Goal: Transaction & Acquisition: Obtain resource

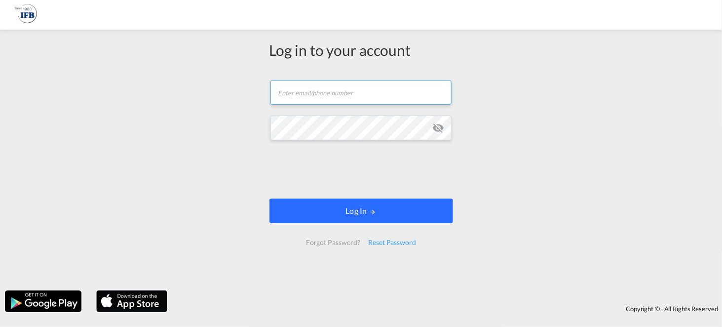
type input "[EMAIL_ADDRESS][DOMAIN_NAME]"
click at [371, 208] on md-icon "LOGIN" at bounding box center [372, 211] width 7 height 7
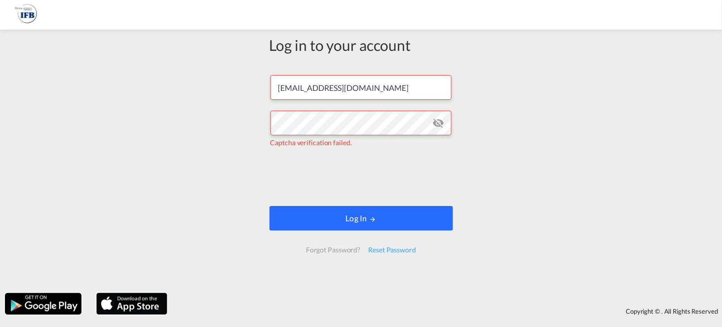
click at [359, 217] on button "Log In" at bounding box center [361, 218] width 184 height 25
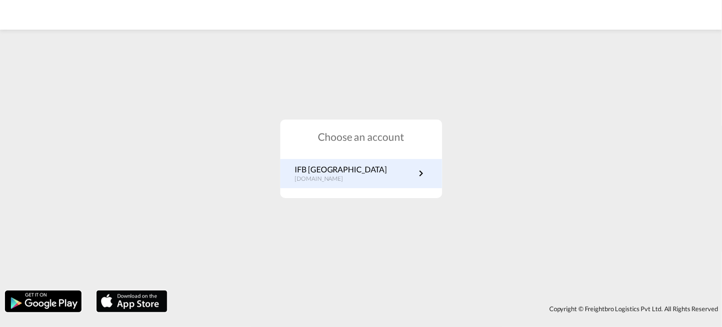
click at [356, 171] on link "IFB Poland pl.portal.ifb.com" at bounding box center [361, 173] width 132 height 19
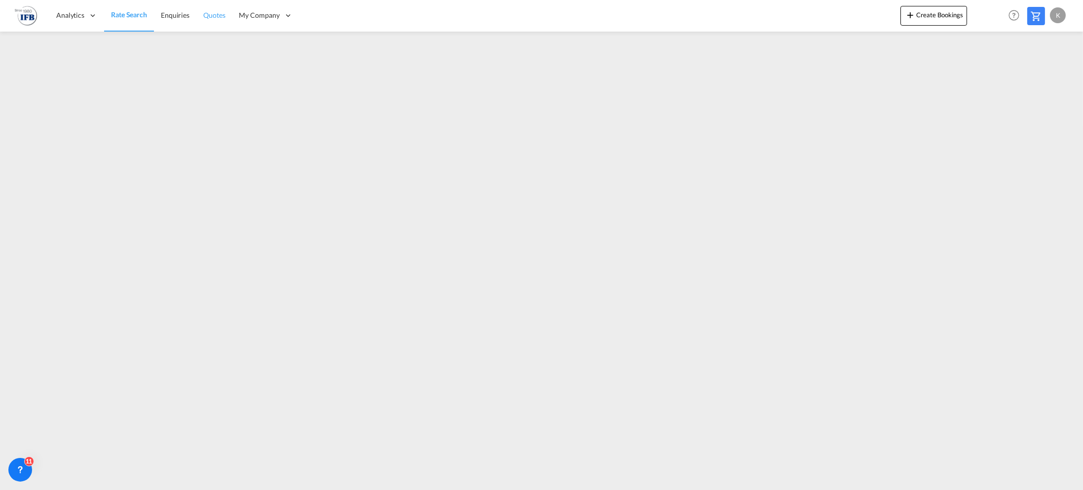
click at [216, 13] on span "Quotes" at bounding box center [214, 15] width 22 height 8
click at [183, 12] on span "Enquiries" at bounding box center [174, 15] width 29 height 8
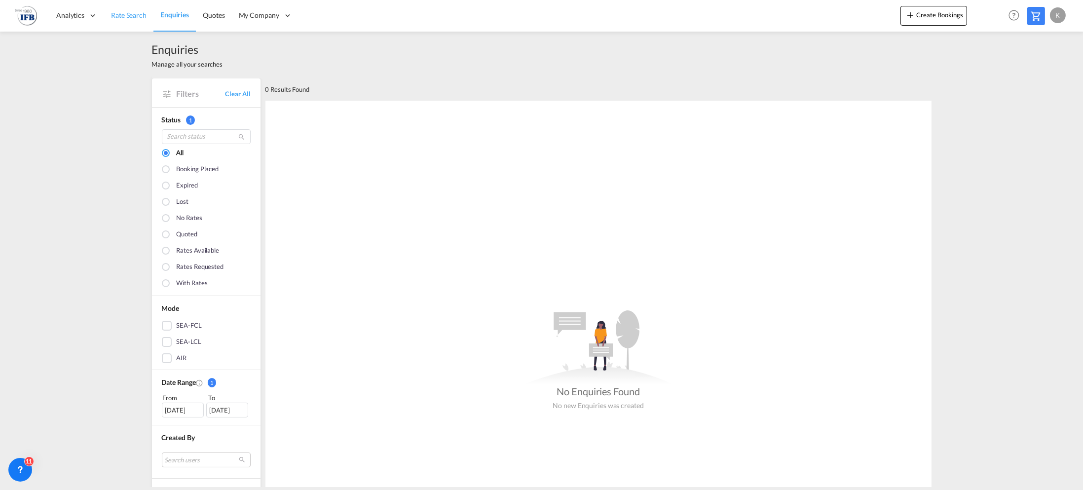
click at [121, 12] on span "Rate Search" at bounding box center [129, 15] width 36 height 8
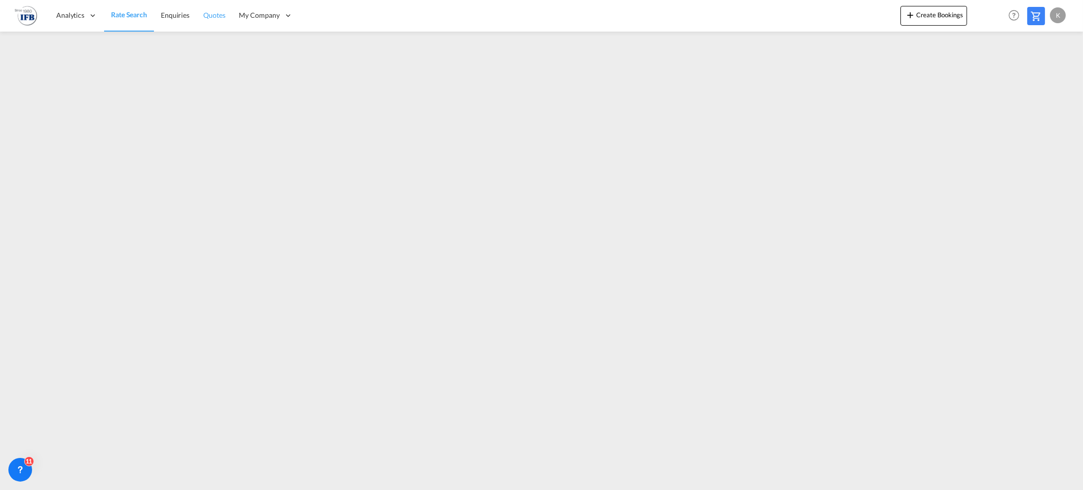
click at [203, 10] on span "Quotes" at bounding box center [214, 15] width 22 height 10
click at [118, 19] on span "Rate Search" at bounding box center [129, 15] width 36 height 10
click at [210, 17] on span "Quotes" at bounding box center [214, 15] width 22 height 8
click at [131, 14] on span "Rate Search" at bounding box center [129, 15] width 36 height 8
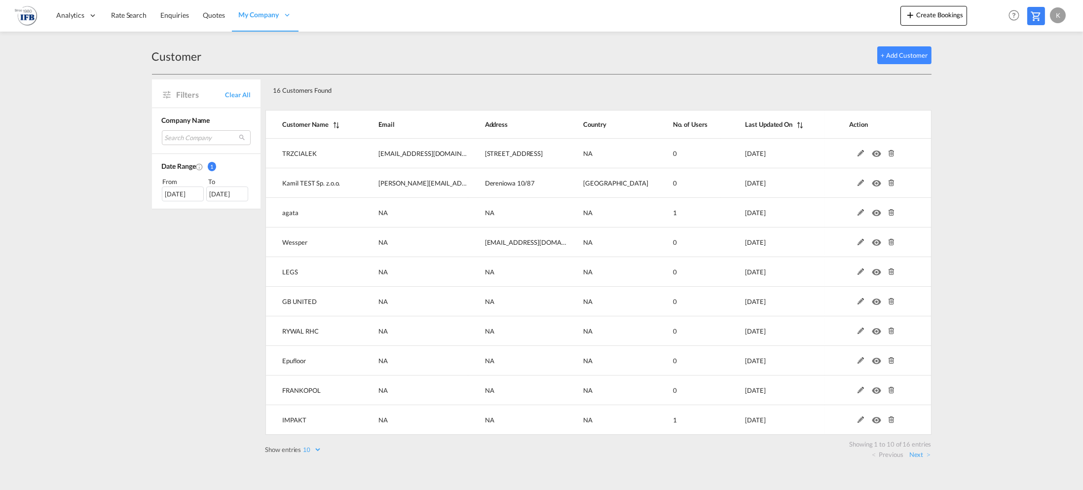
click at [335, 123] on md-icon "Customer Name" at bounding box center [335, 125] width 13 height 7
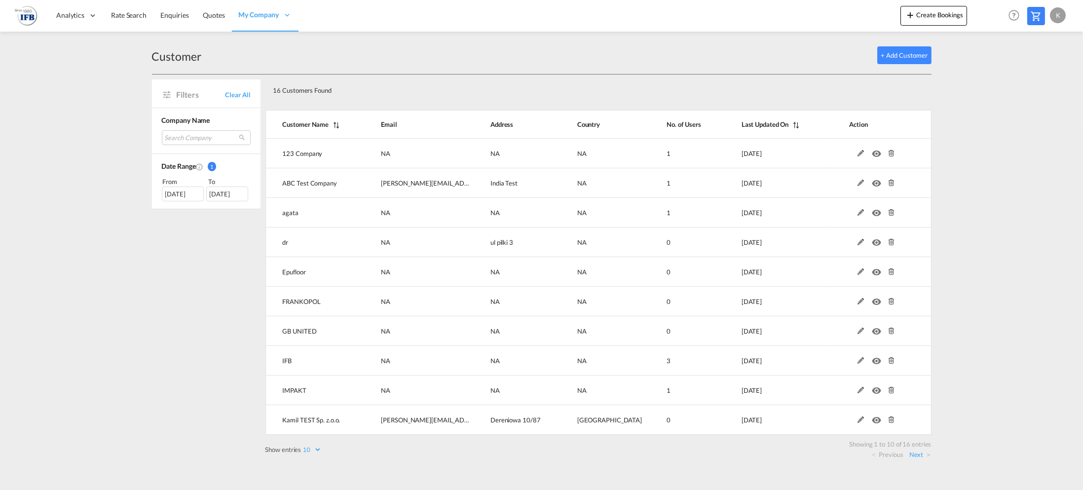
click at [321, 134] on th "Customer Name" at bounding box center [314, 124] width 99 height 29
click at [1053, 15] on div "K" at bounding box center [1058, 15] width 16 height 16
click at [1047, 45] on button "My Profile" at bounding box center [1047, 44] width 64 height 20
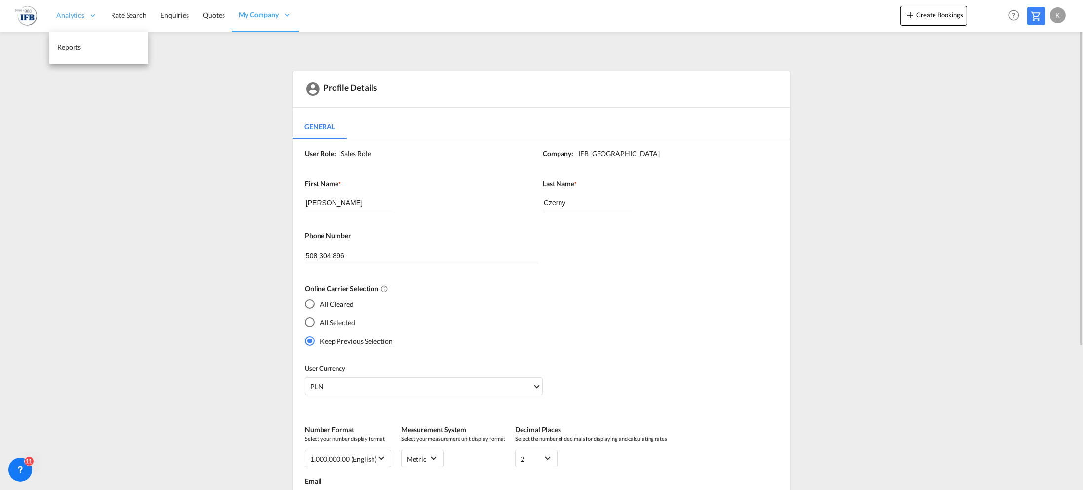
click at [81, 18] on span "Analytics" at bounding box center [70, 15] width 28 height 10
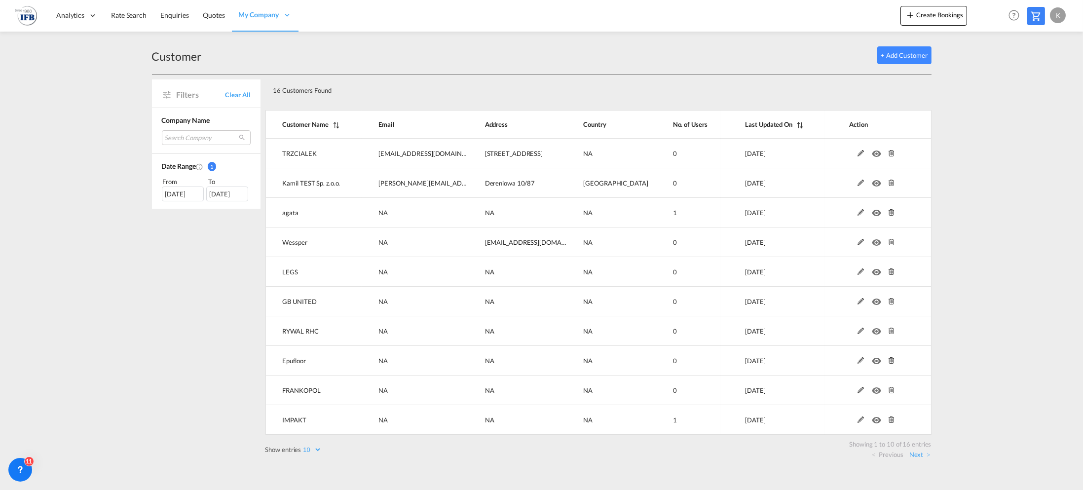
click at [901, 67] on div "Customer + Add Customer" at bounding box center [542, 56] width 780 height 38
click at [901, 54] on button "+ Add Customer" at bounding box center [904, 55] width 54 height 18
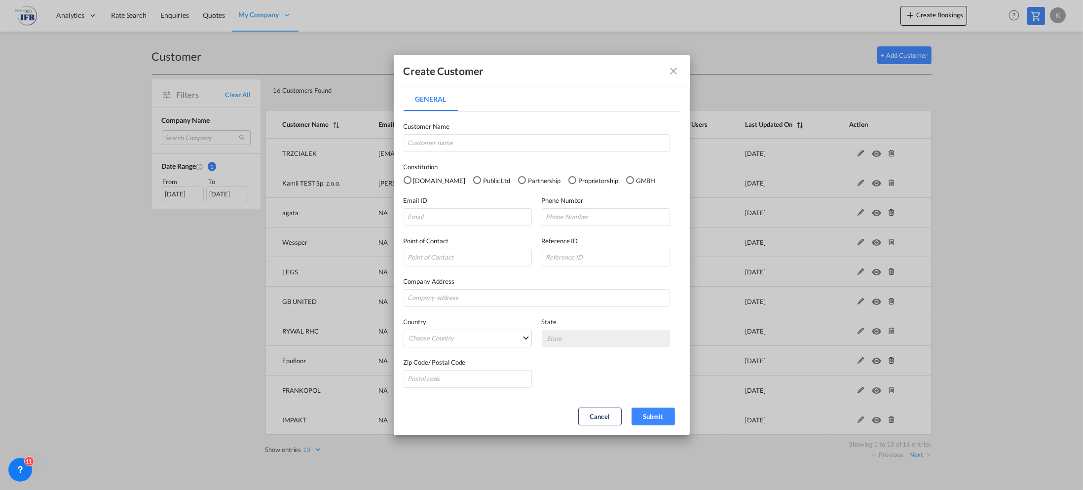
click at [473, 177] on div "Public Ltd" at bounding box center [477, 180] width 8 height 8
click at [481, 181] on md-radio-group "Pvt.Ltd Public Ltd Partnership Proprietorship GMBH" at bounding box center [542, 180] width 276 height 11
click at [406, 179] on div "Pvt.Ltd" at bounding box center [408, 180] width 8 height 8
click at [493, 333] on md-select "Choose Country Afghanistan Albania Algeria American Samoa Andorra Angola Anguil…" at bounding box center [468, 339] width 128 height 18
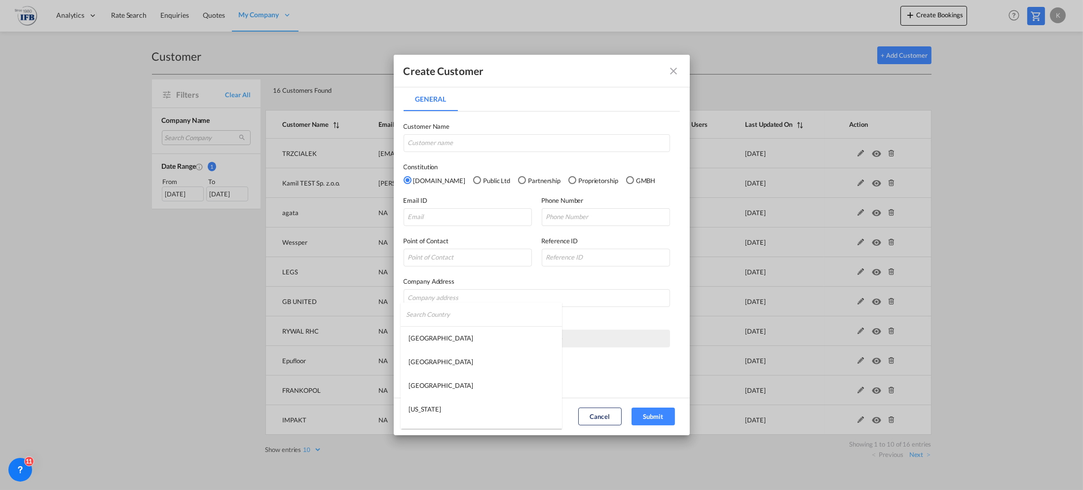
click at [493, 333] on md-option "Afghanistan" at bounding box center [481, 338] width 161 height 24
click at [674, 74] on md-icon "icon-close fg-AAA8AD" at bounding box center [674, 71] width 12 height 12
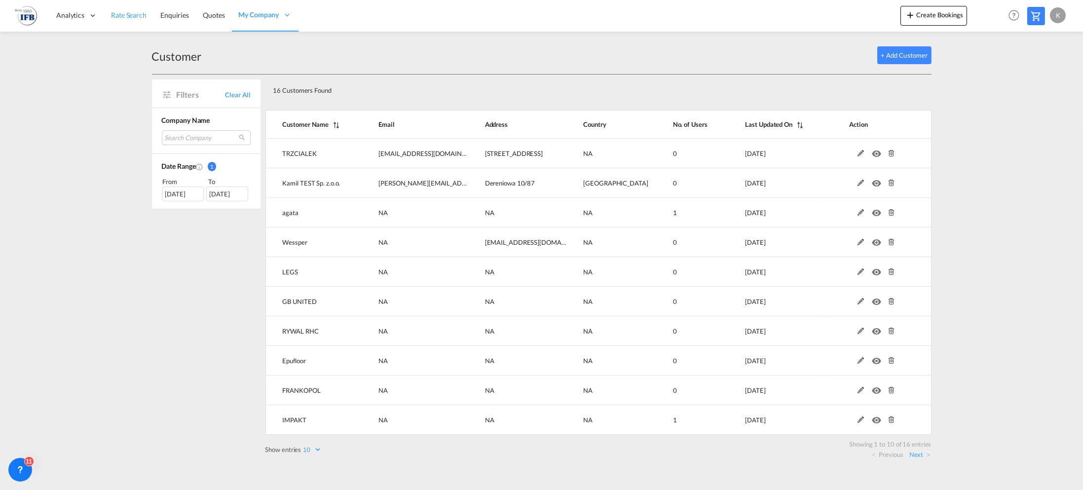
click at [117, 17] on span "Rate Search" at bounding box center [129, 15] width 36 height 8
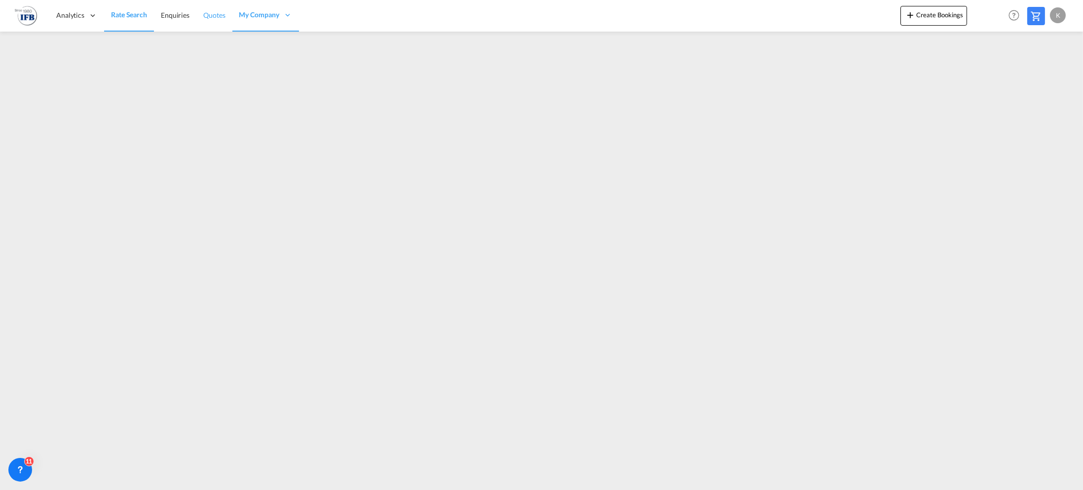
click at [221, 16] on span "Quotes" at bounding box center [214, 15] width 22 height 8
click at [167, 8] on link "Enquiries" at bounding box center [174, 16] width 42 height 32
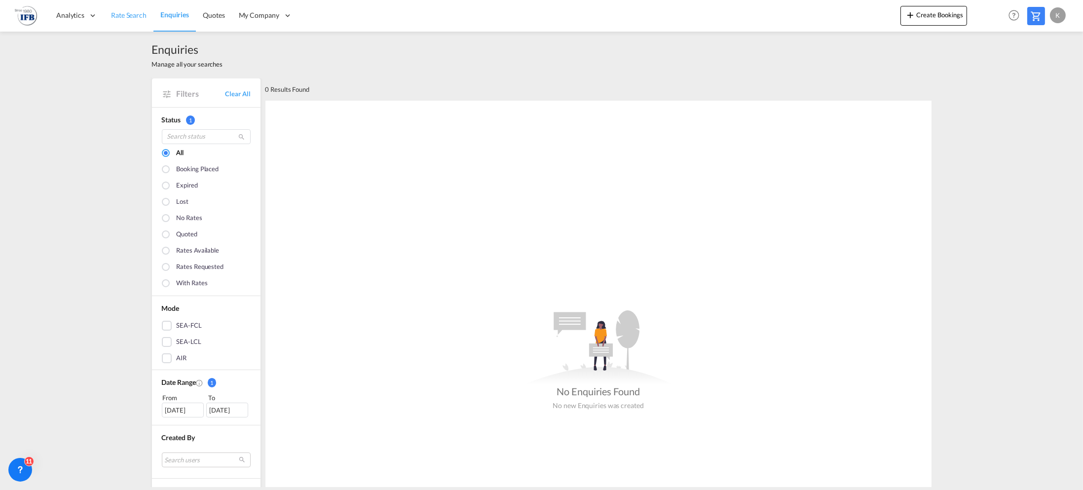
click at [143, 17] on span "Rate Search" at bounding box center [129, 15] width 36 height 8
